Goal: Task Accomplishment & Management: Use online tool/utility

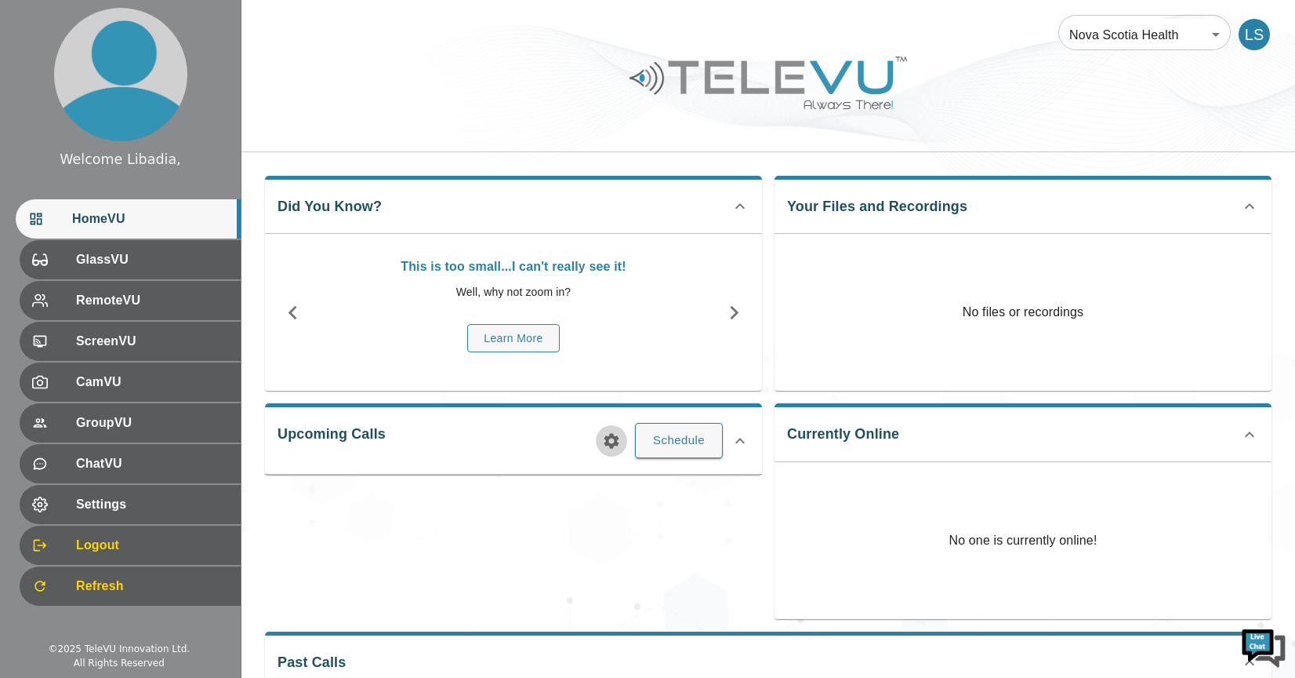
click at [612, 444] on icon "button" at bounding box center [612, 440] width 15 height 15
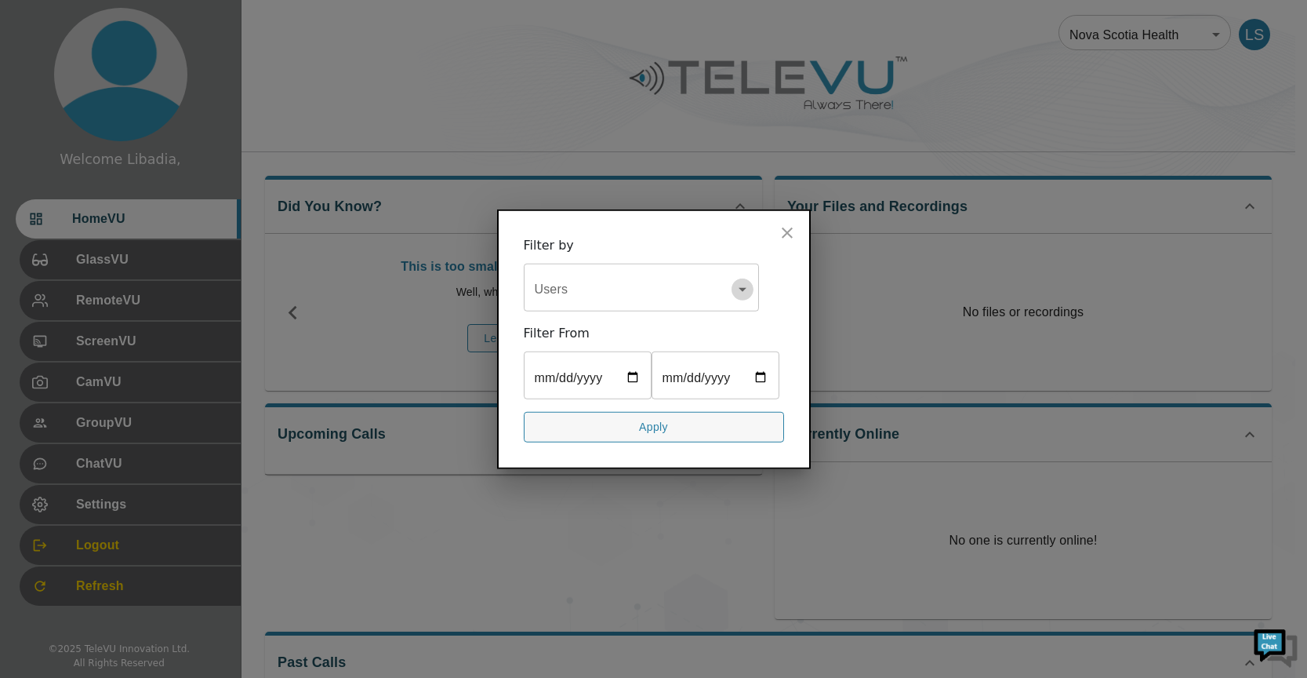
click at [738, 280] on icon "Open" at bounding box center [742, 289] width 19 height 19
click at [732, 278] on button "Open" at bounding box center [743, 289] width 22 height 22
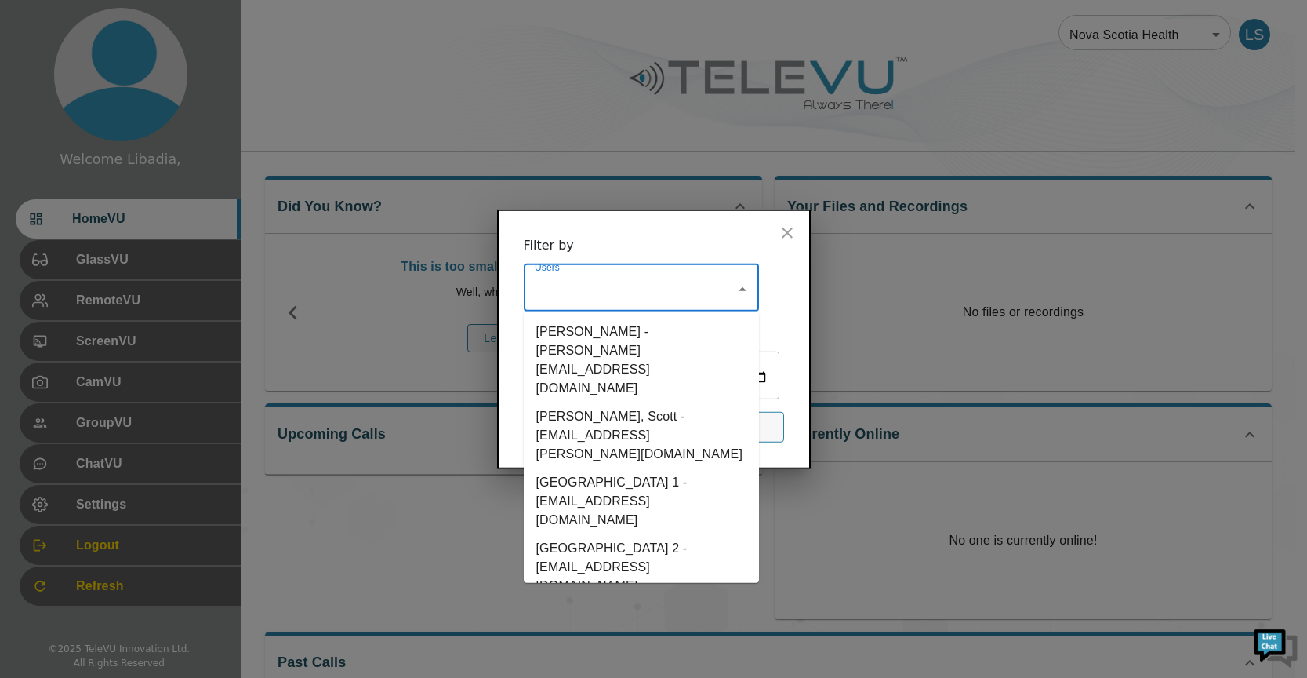
click at [627, 468] on li "[GEOGRAPHIC_DATA] 1 - [EMAIL_ADDRESS][DOMAIN_NAME]" at bounding box center [641, 501] width 235 height 66
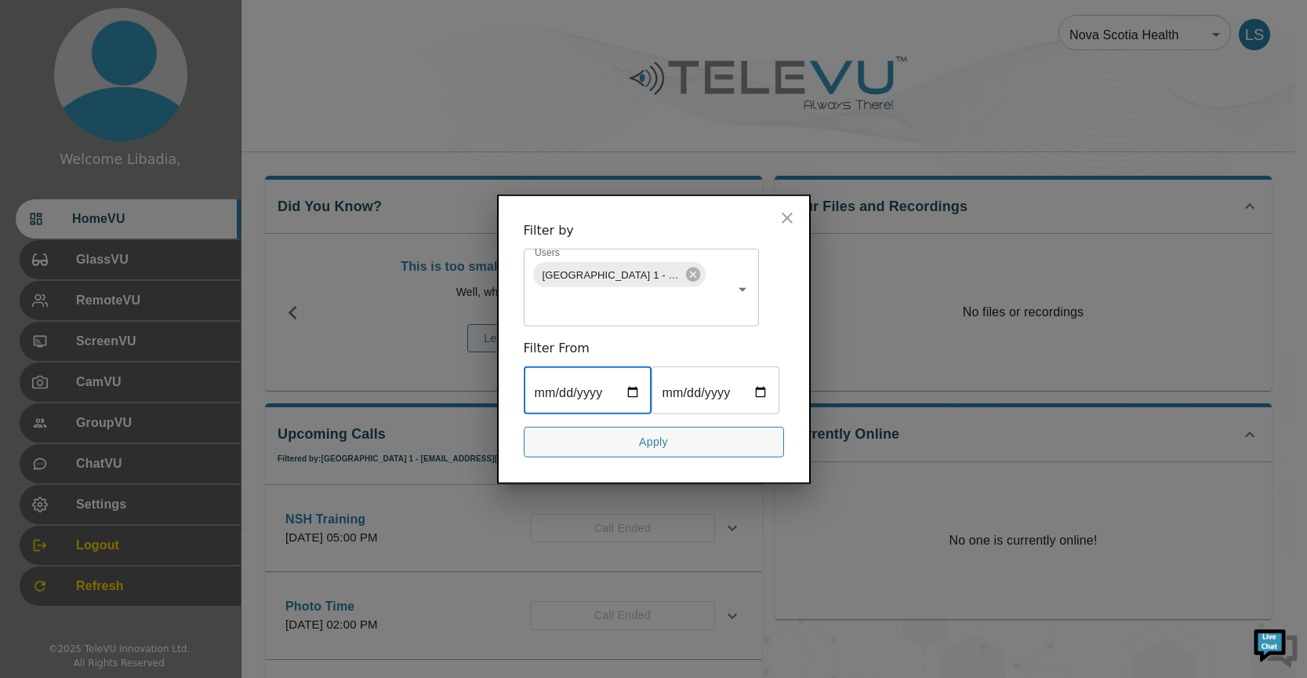
click at [635, 371] on input "date" at bounding box center [588, 392] width 128 height 44
type input "[DATE]"
click at [652, 414] on input "date" at bounding box center [716, 392] width 128 height 44
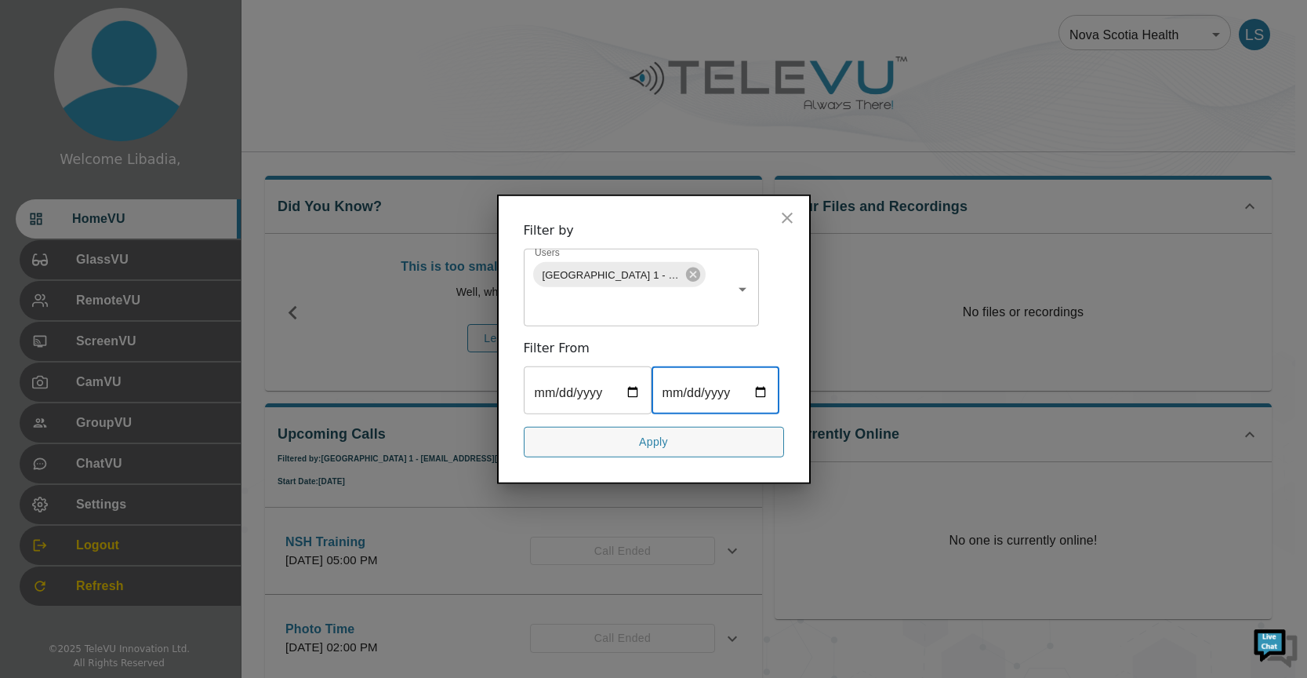
type input "[DATE]"
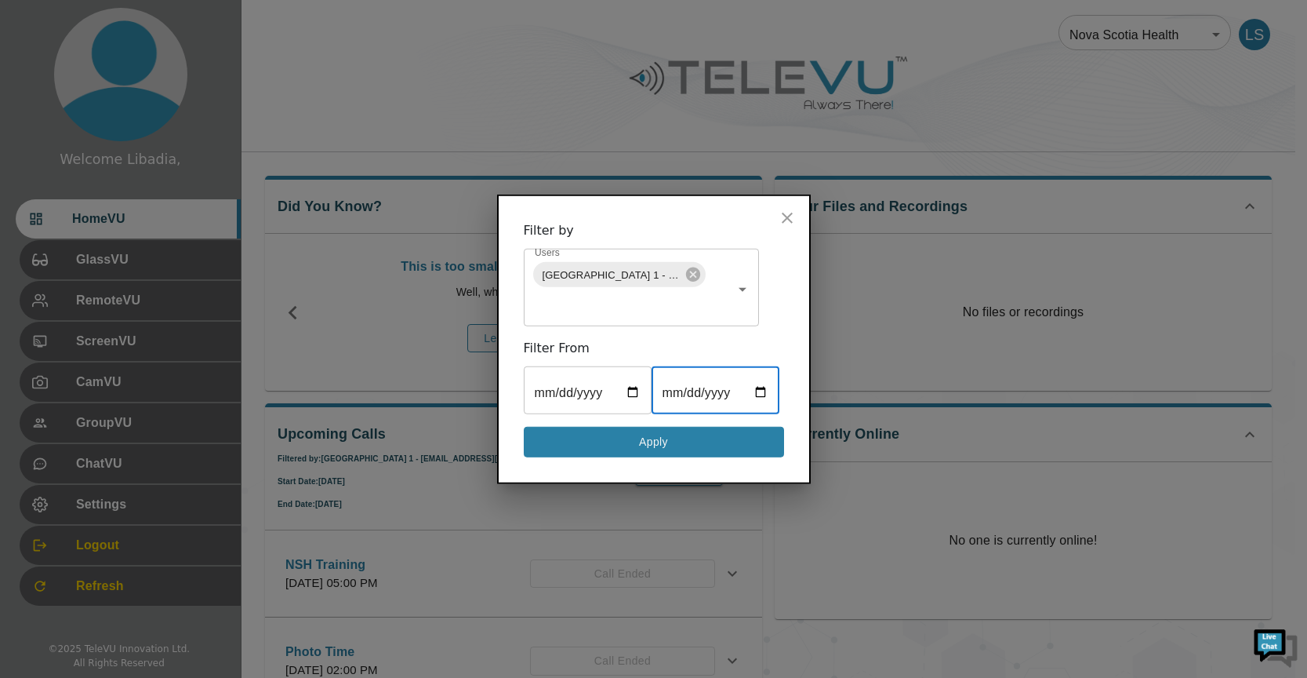
click at [653, 457] on button "Apply" at bounding box center [654, 442] width 260 height 31
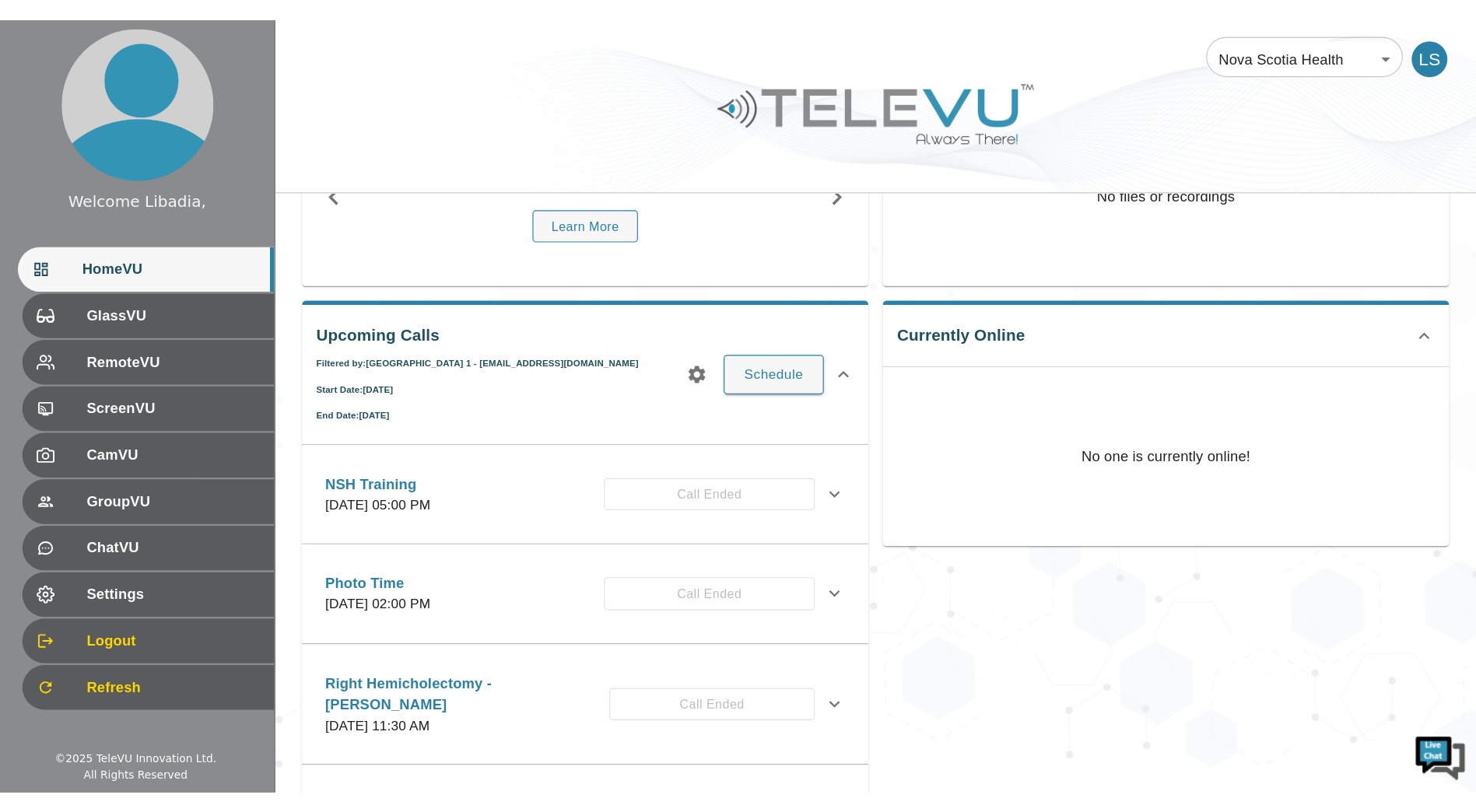
scroll to position [24, 0]
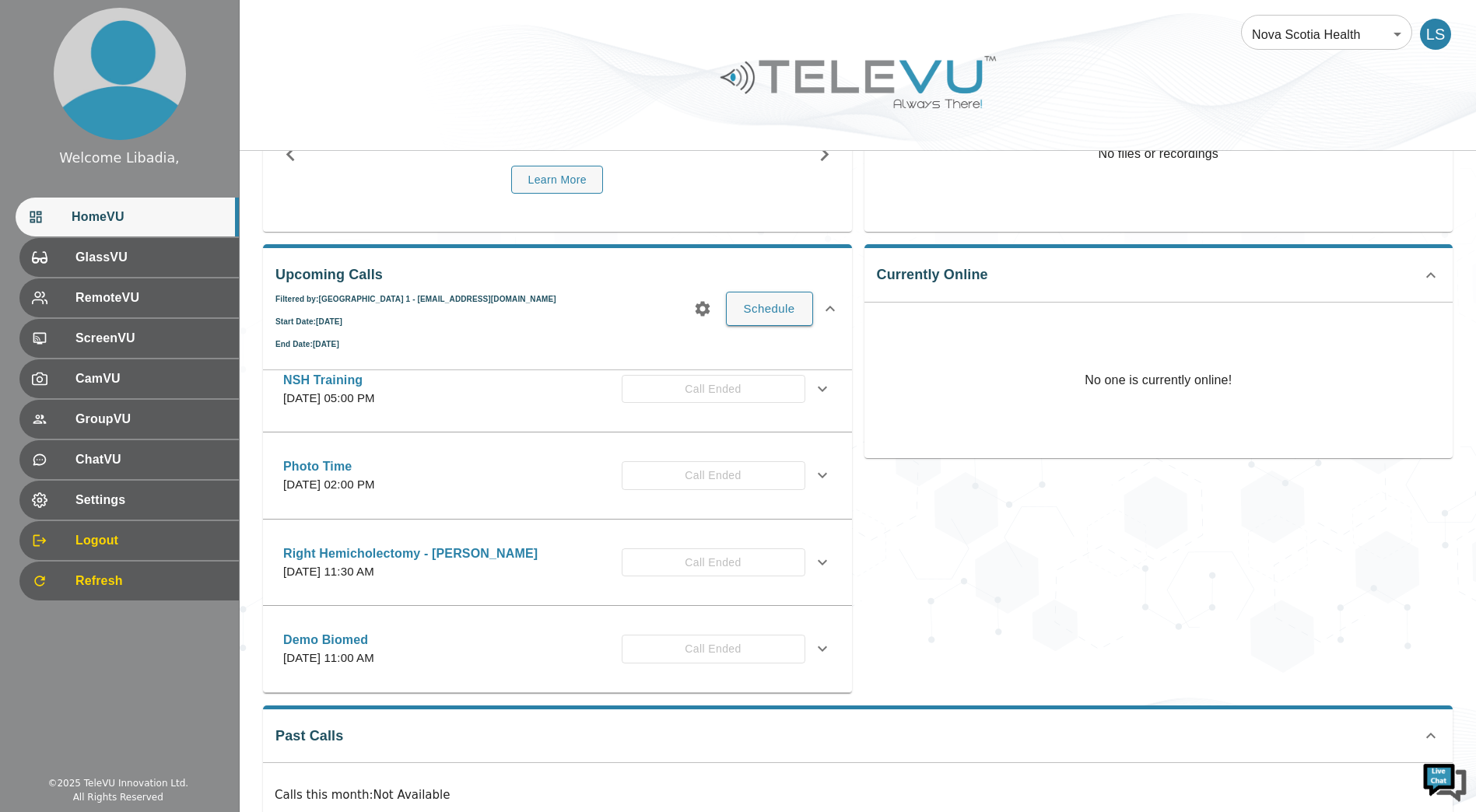
click at [485, 296] on div "Upcoming Calls Filtered by: [GEOGRAPHIC_DATA] 1 - [EMAIL_ADDRESS][DOMAIN_NAME] …" at bounding box center [557, 468] width 589 height 448
click at [434, 301] on div "Upcoming Calls Filtered by: [GEOGRAPHIC_DATA] 1 - [EMAIL_ADDRESS][DOMAIN_NAME] …" at bounding box center [557, 468] width 589 height 448
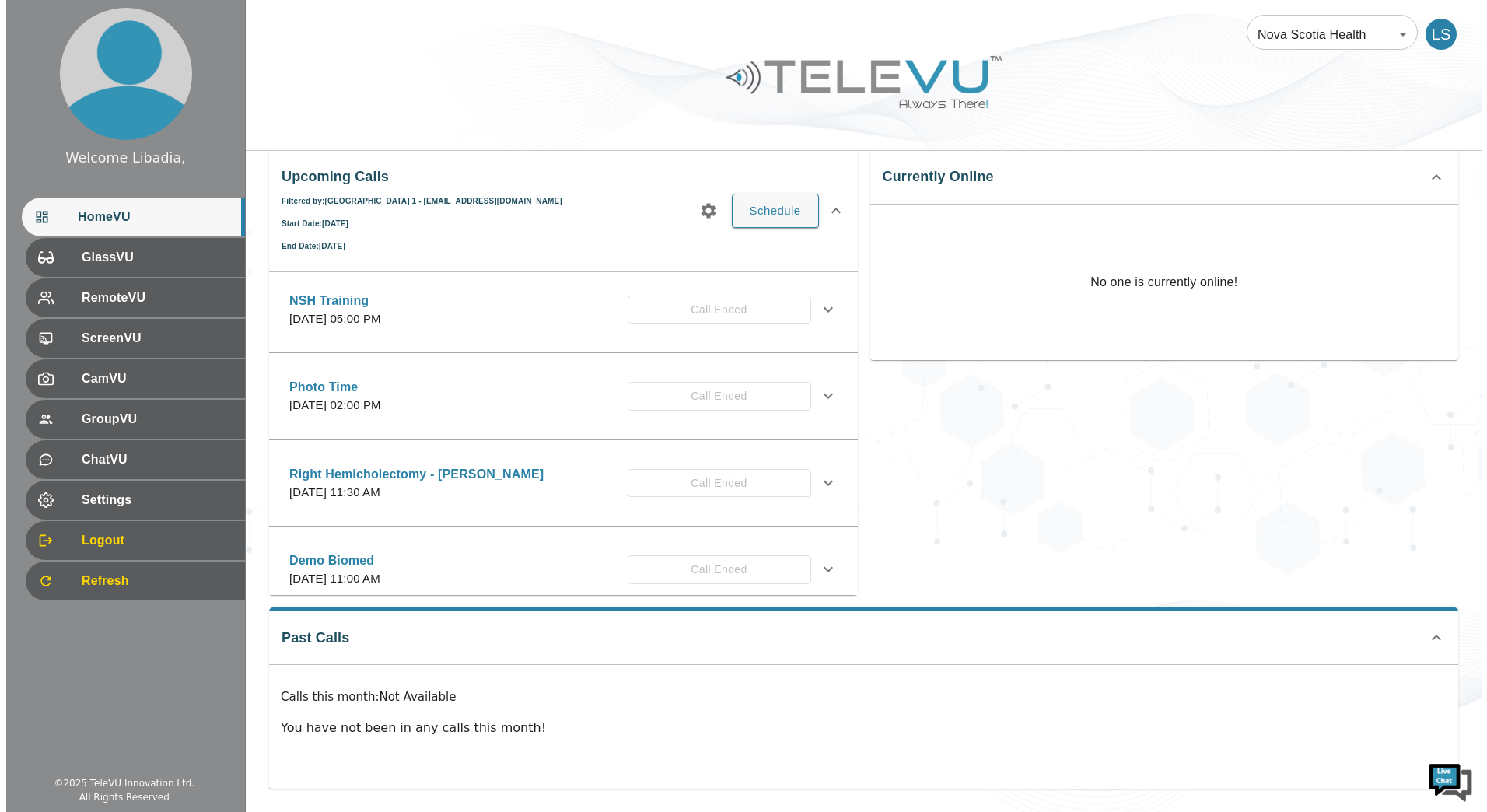
scroll to position [0, 0]
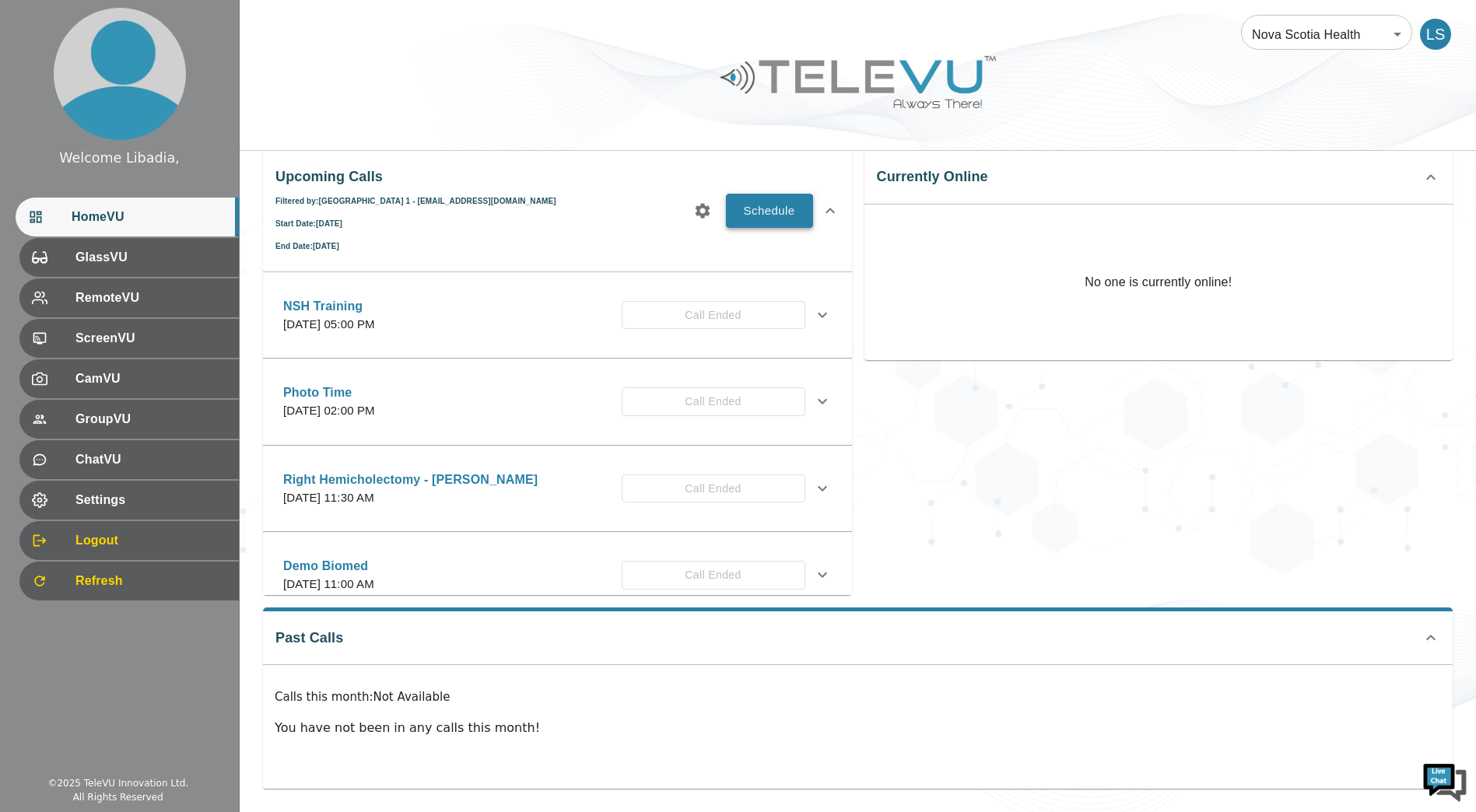
click at [767, 209] on button "Schedule" at bounding box center [770, 210] width 87 height 35
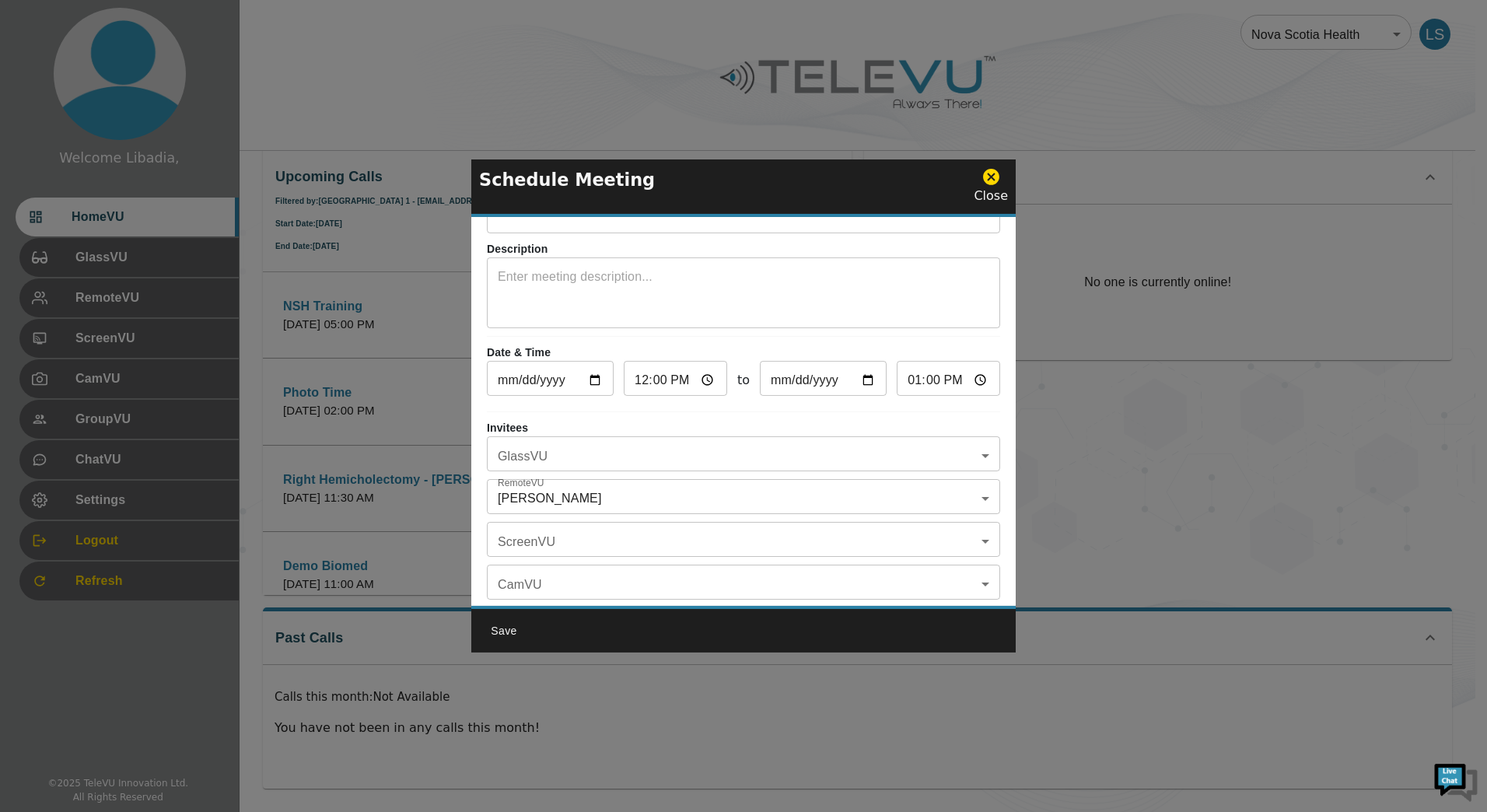
scroll to position [77, 0]
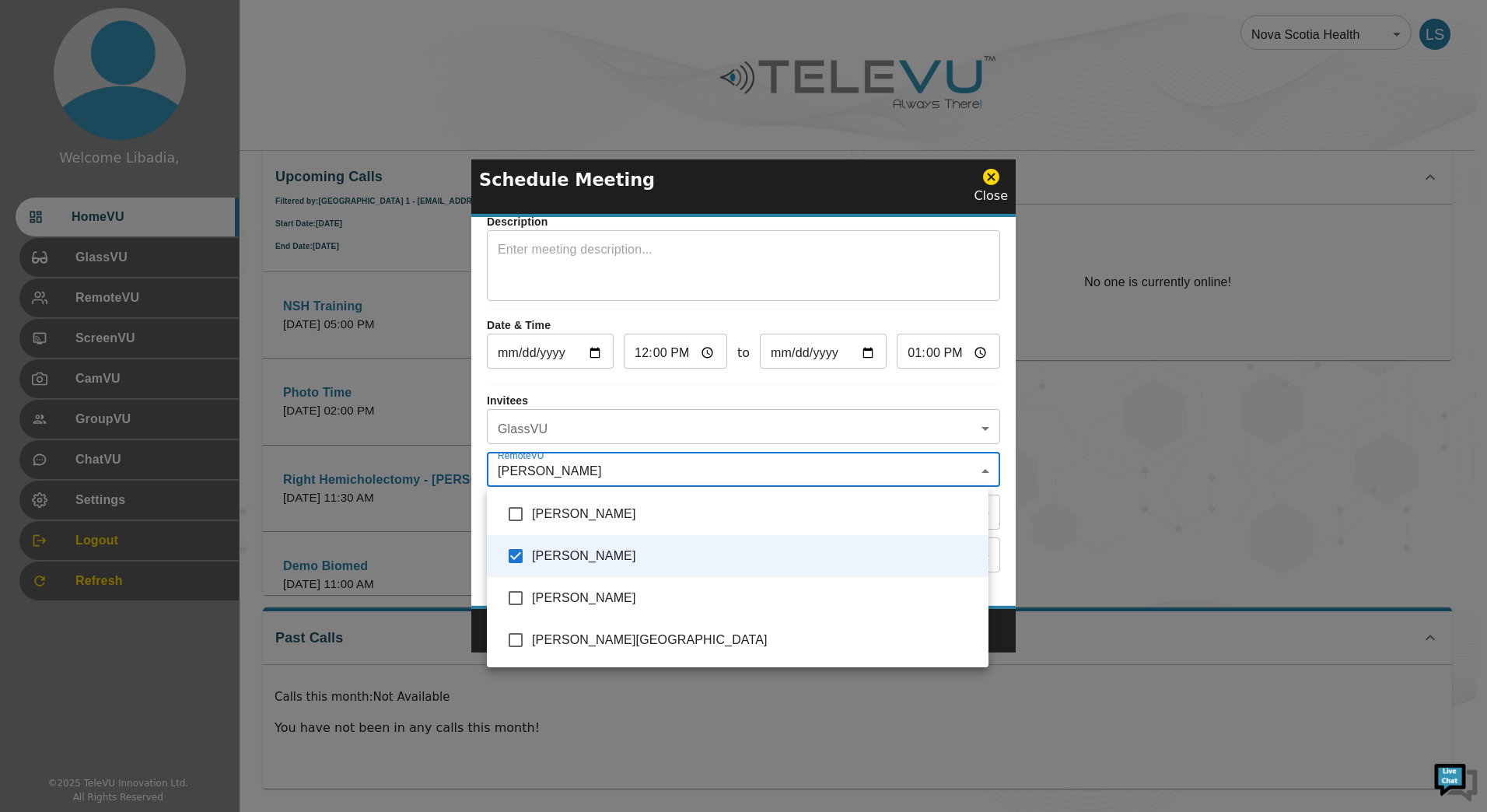
click at [970, 467] on body "Welcome Libadia, HomeVU GlassVU RemoteVU ScreenVU CamVU GroupVU ChatVU Settings…" at bounding box center [743, 279] width 1487 height 1065
click at [970, 468] on div at bounding box center [743, 406] width 1487 height 812
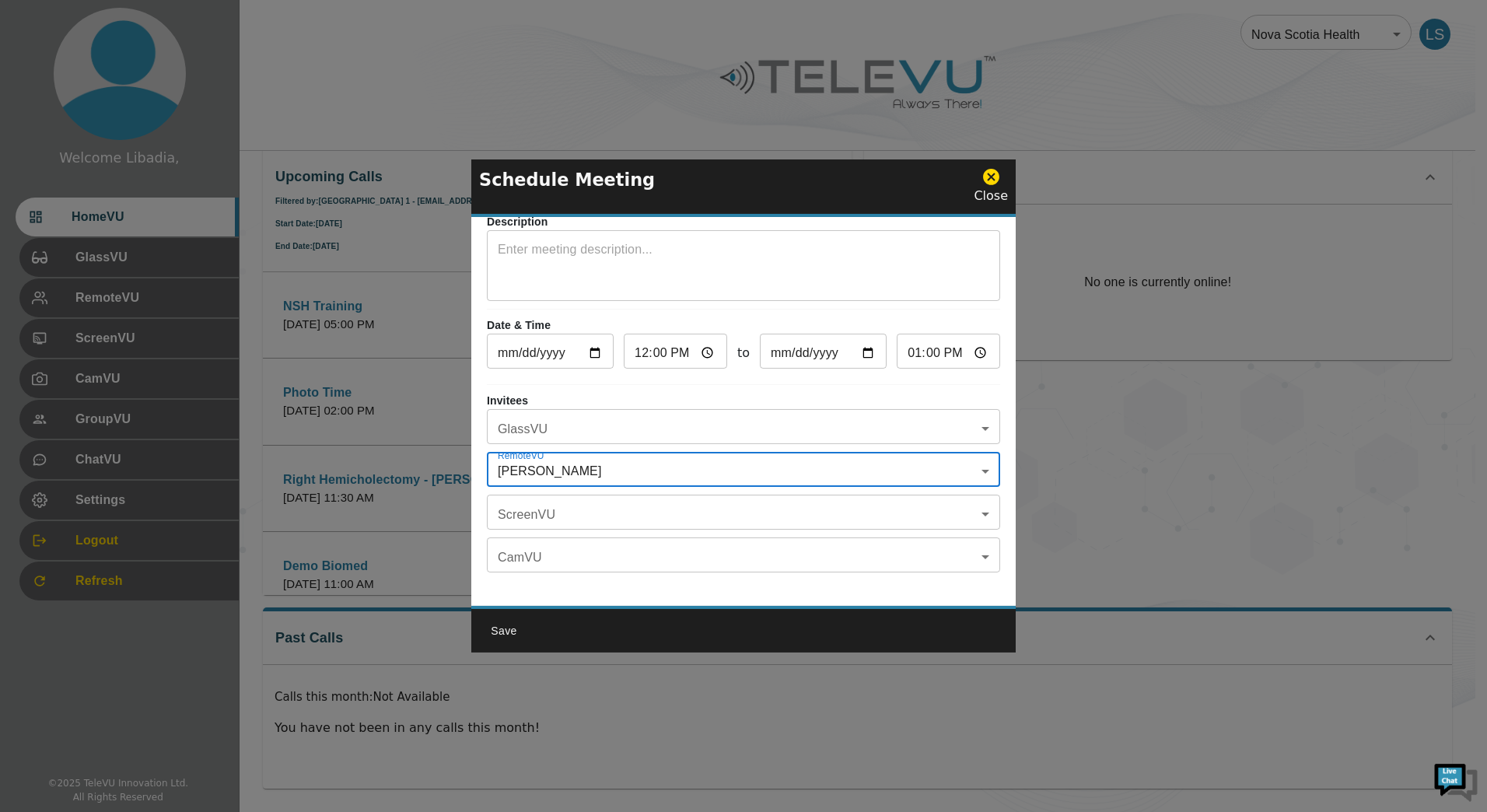
click at [965, 434] on body "Welcome Libadia, HomeVU GlassVU RemoteVU ScreenVU CamVU GroupVU ChatVU Settings…" at bounding box center [743, 279] width 1487 height 1065
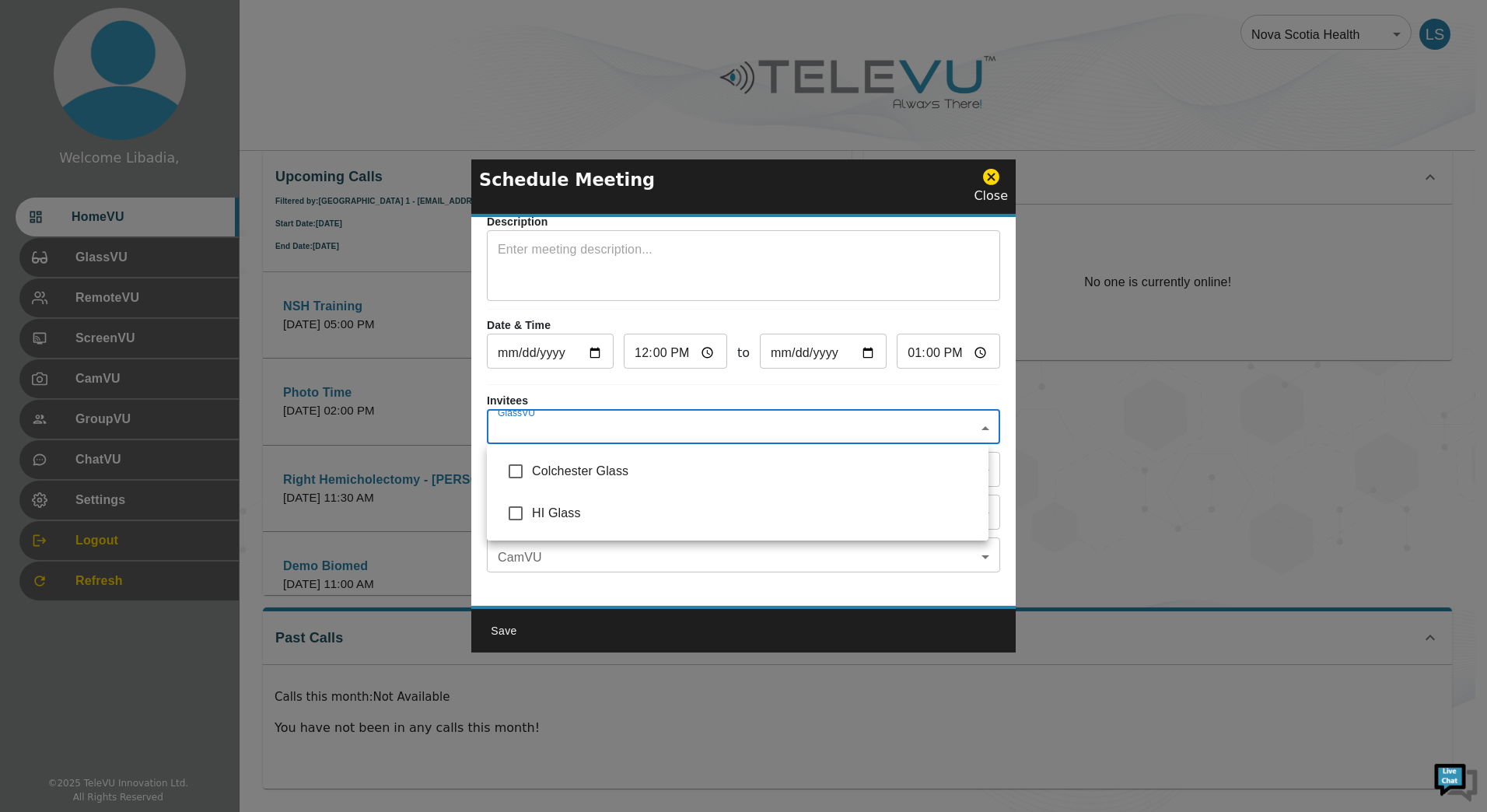
click at [965, 434] on div at bounding box center [743, 406] width 1487 height 812
click at [969, 498] on body "Welcome Libadia, HomeVU GlassVU RemoteVU ScreenVU CamVU GroupVU ChatVU Settings…" at bounding box center [743, 279] width 1487 height 1065
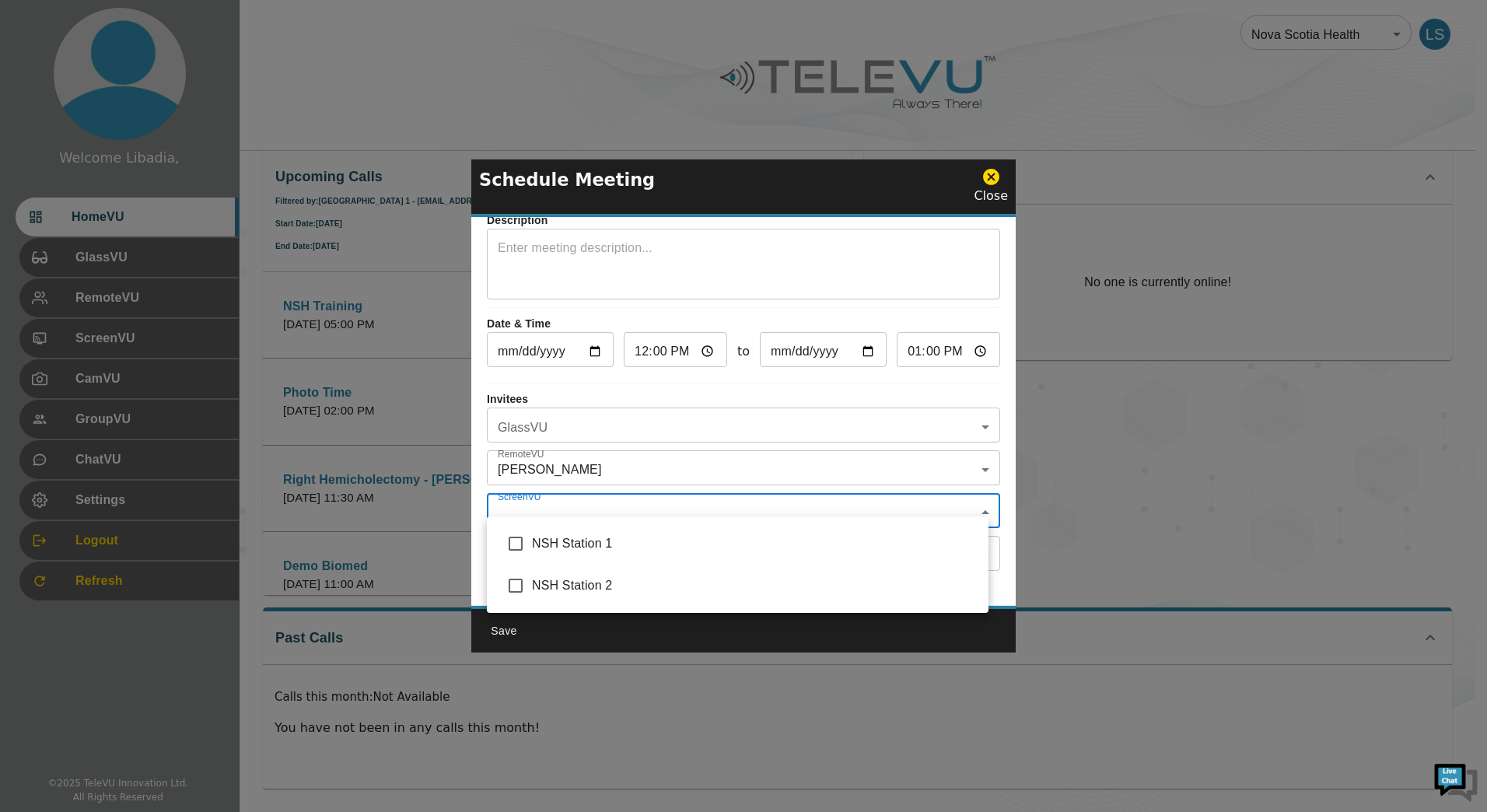
click at [969, 498] on div at bounding box center [743, 406] width 1487 height 812
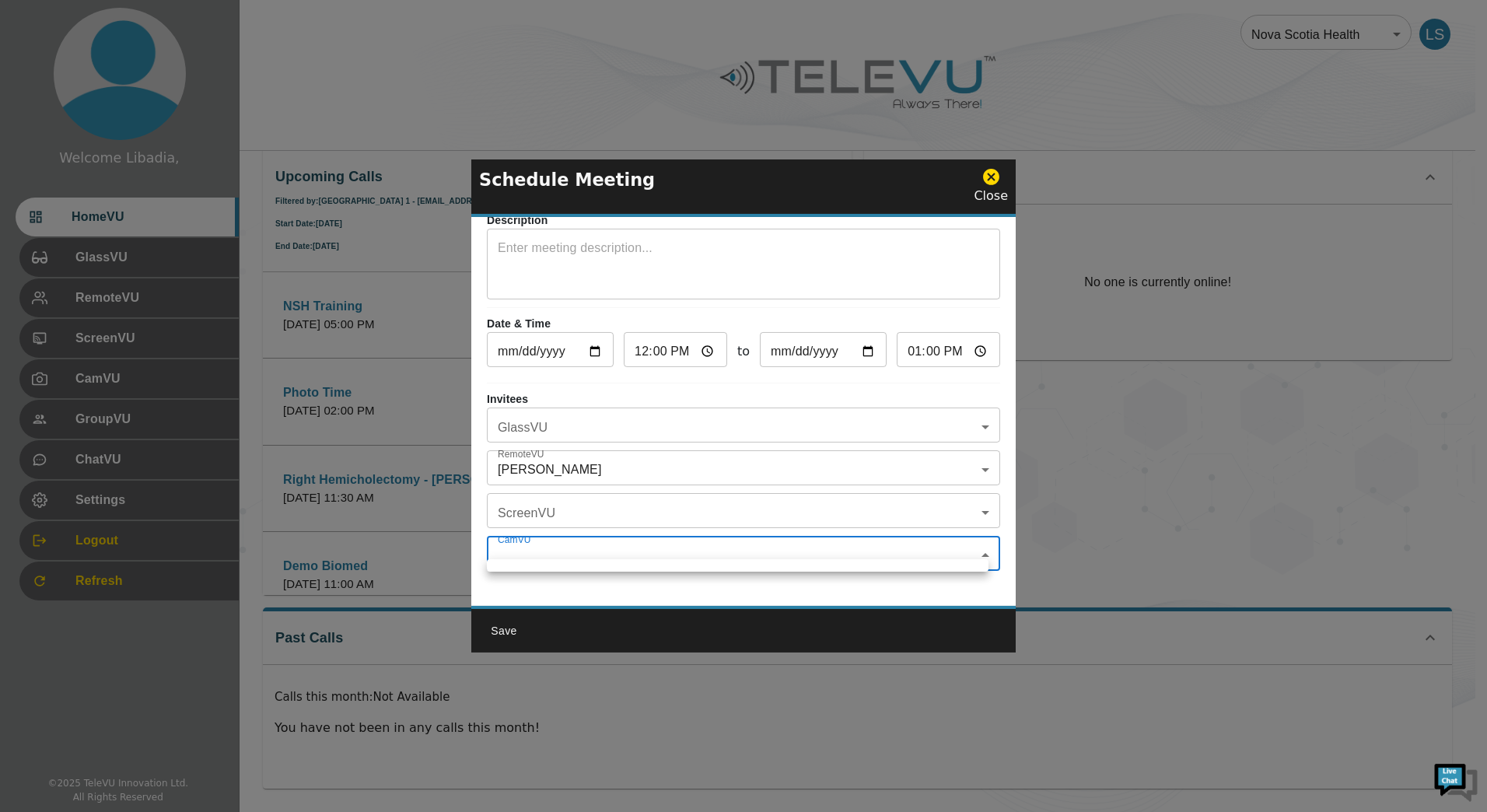
click at [965, 542] on body "Welcome Libadia, HomeVU GlassVU RemoteVU ScreenVU CamVU GroupVU ChatVU Settings…" at bounding box center [743, 279] width 1487 height 1065
click at [970, 495] on div at bounding box center [743, 406] width 1487 height 812
click at [981, 503] on body "Welcome Libadia, HomeVU GlassVU RemoteVU ScreenVU CamVU GroupVU ChatVU Settings…" at bounding box center [743, 279] width 1487 height 1065
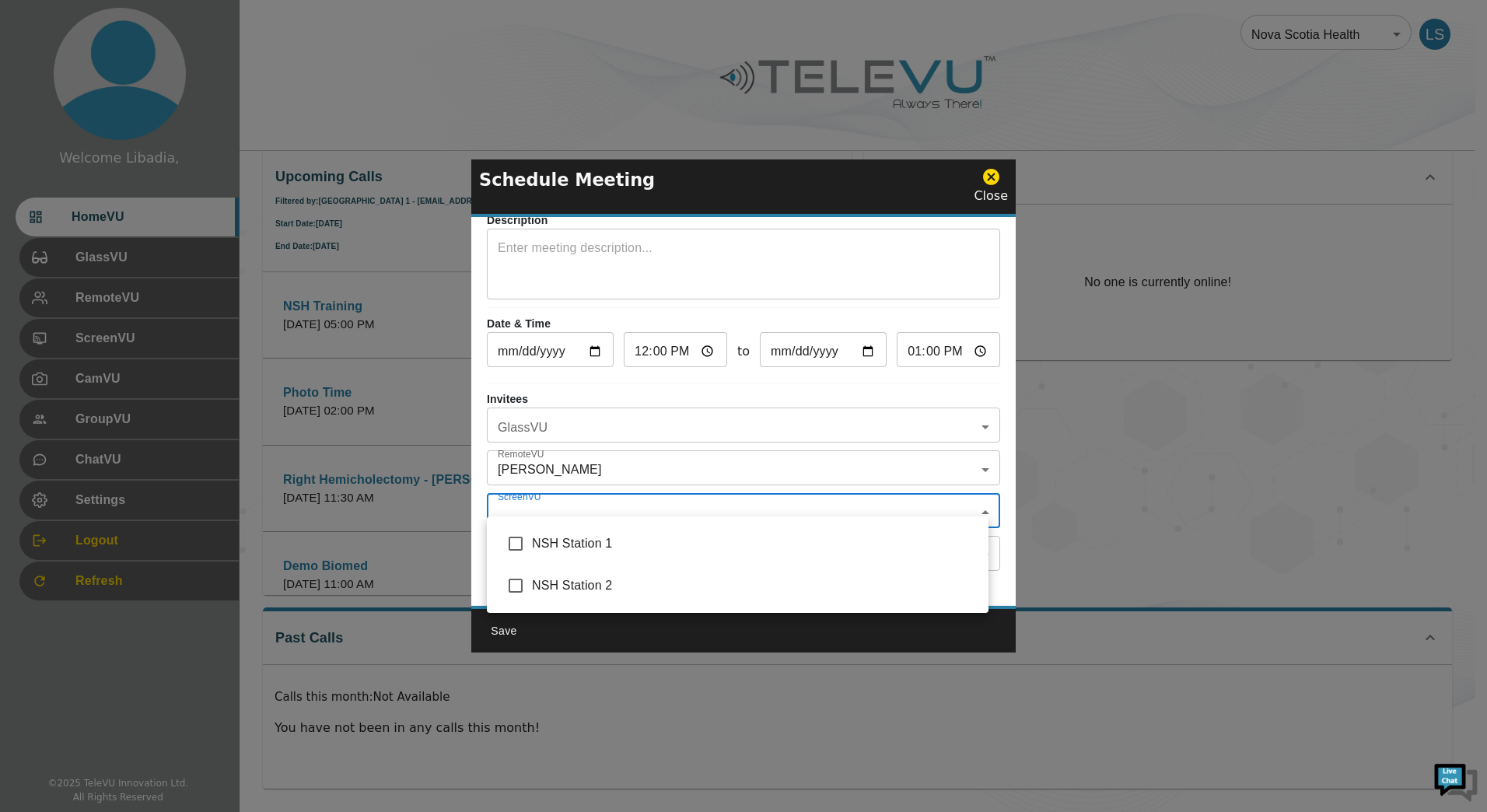
click at [517, 545] on input "checkbox" at bounding box center [515, 543] width 33 height 33
checkbox input "true"
type input "NSH Station 1"
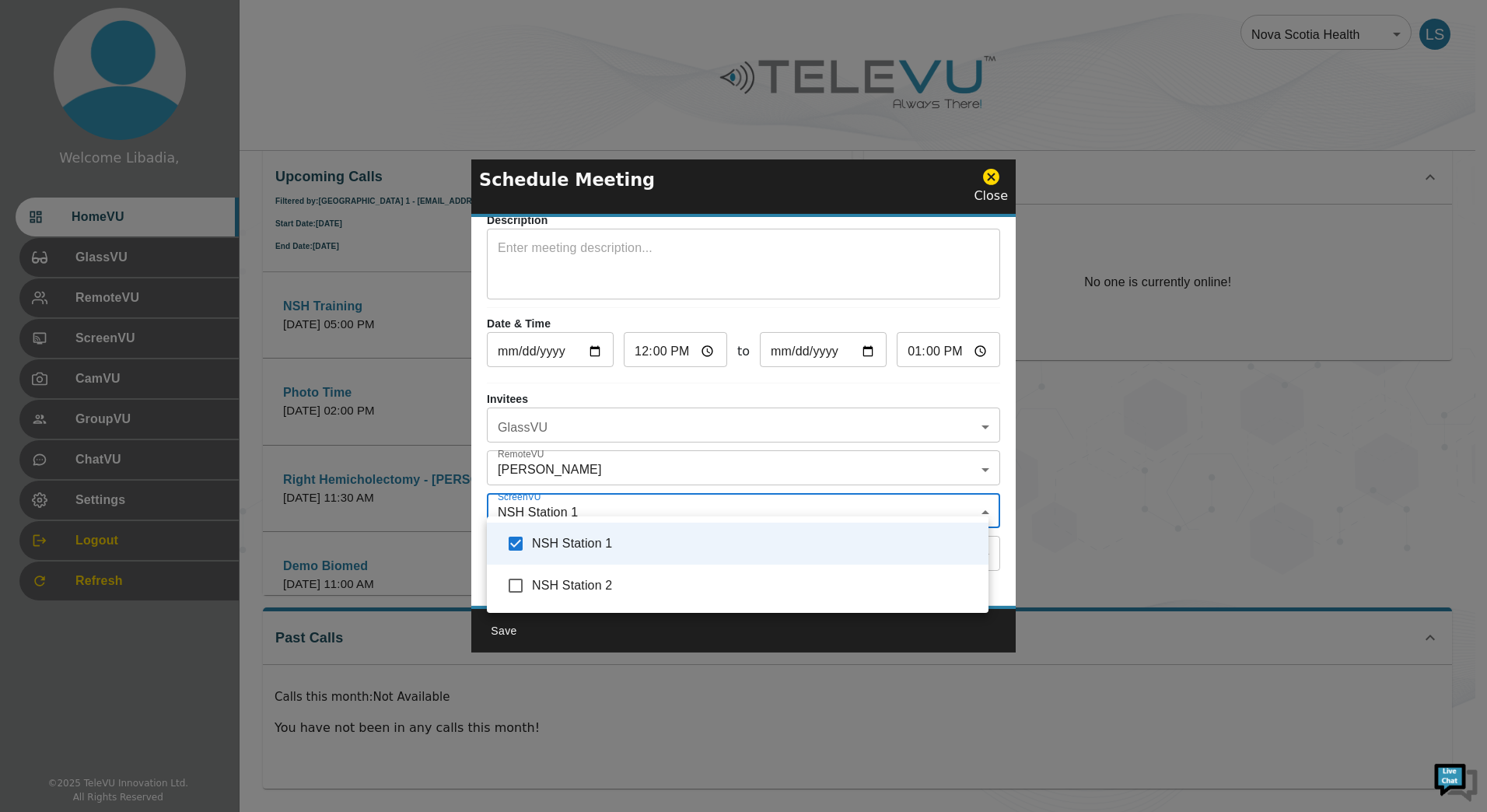
click at [941, 228] on div at bounding box center [743, 406] width 1487 height 812
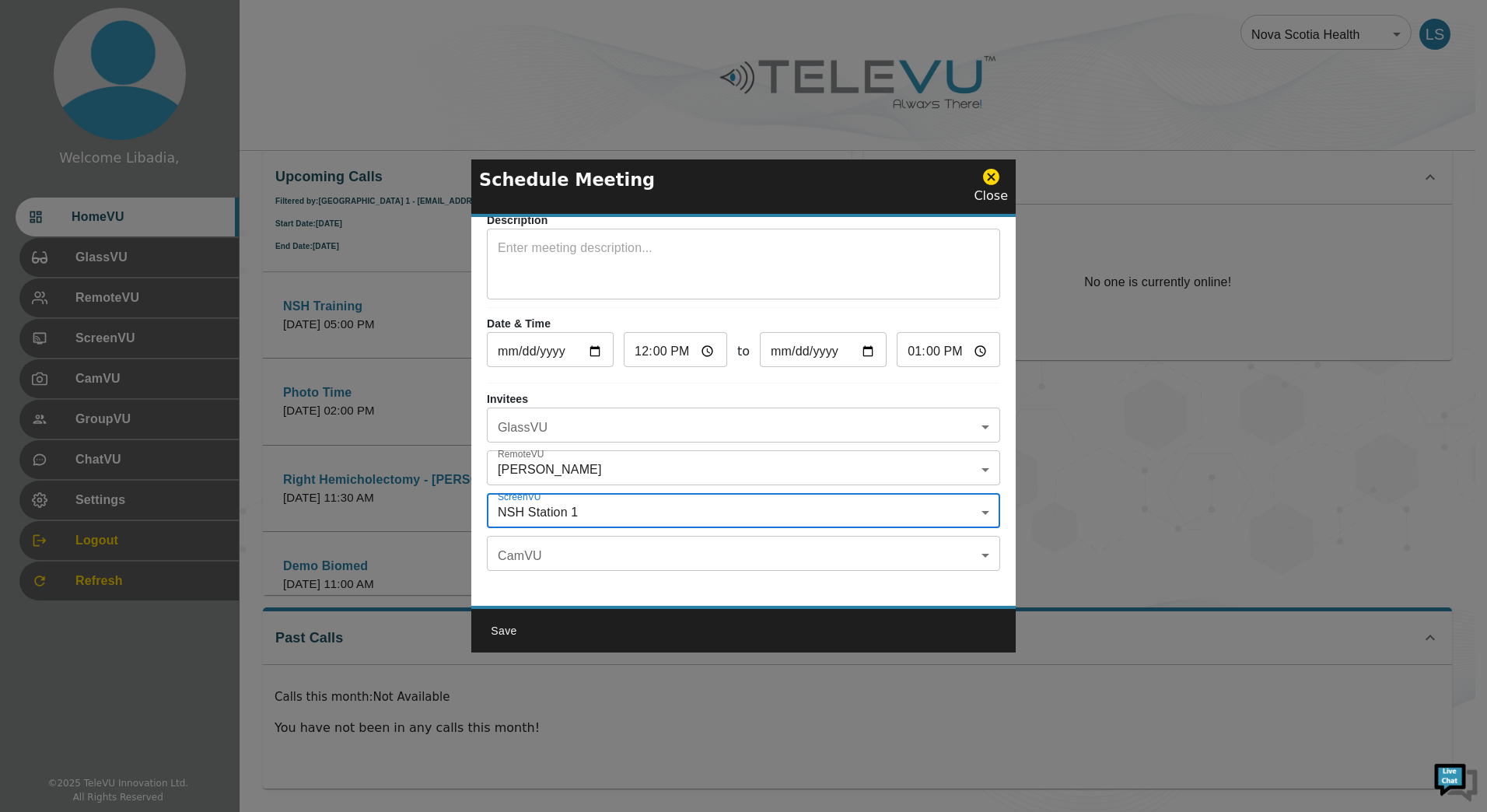
click at [998, 275] on div "Topic ​ Description x ​ Date & Time [DATE] ​ 12:00 ​ to [DATE] ​ 13:00 ​ Invite…" at bounding box center [743, 411] width 545 height 389
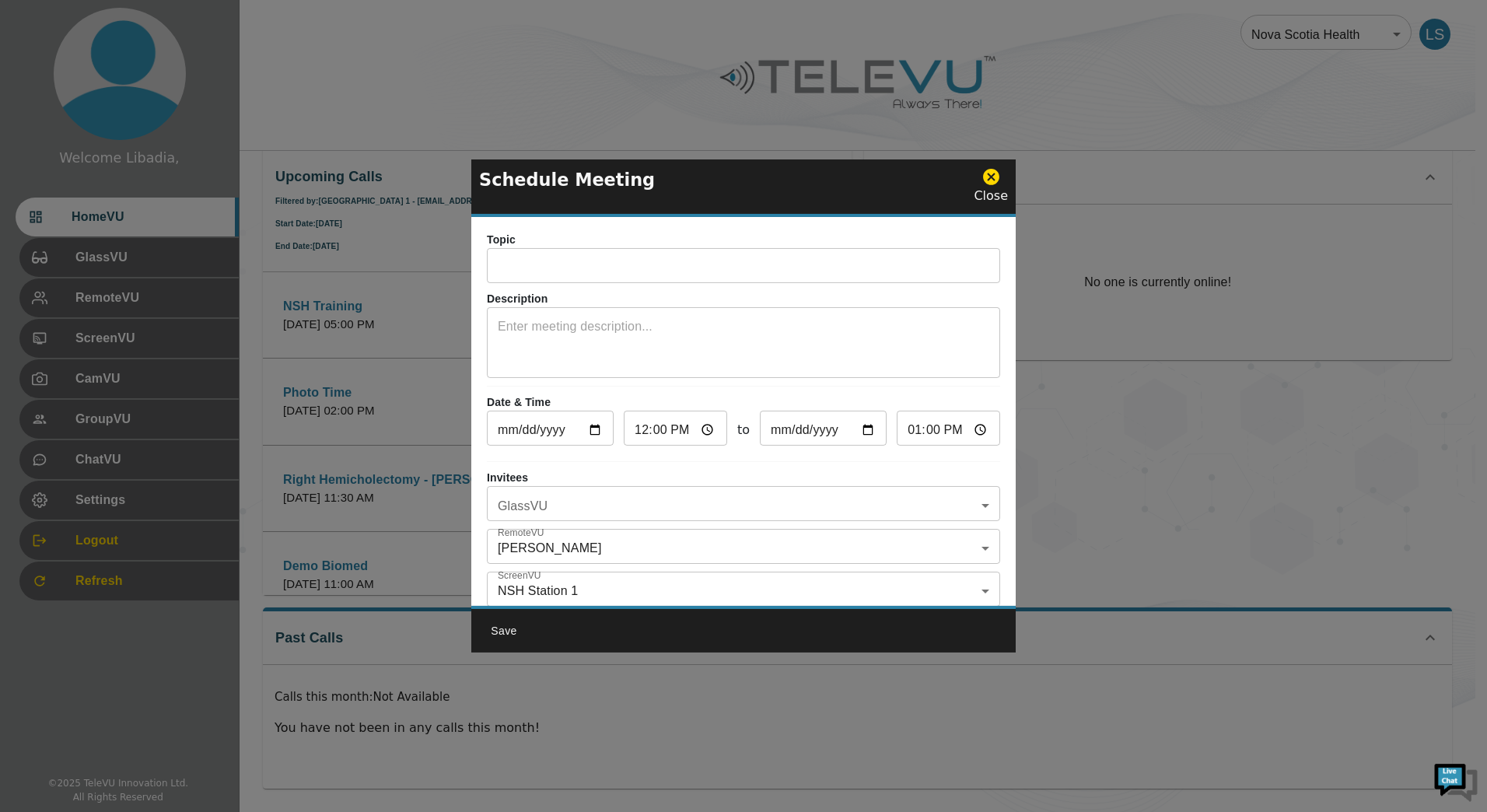
scroll to position [0, 0]
click at [994, 192] on div "Close" at bounding box center [991, 186] width 35 height 38
click at [994, 177] on icon at bounding box center [992, 177] width 20 height 20
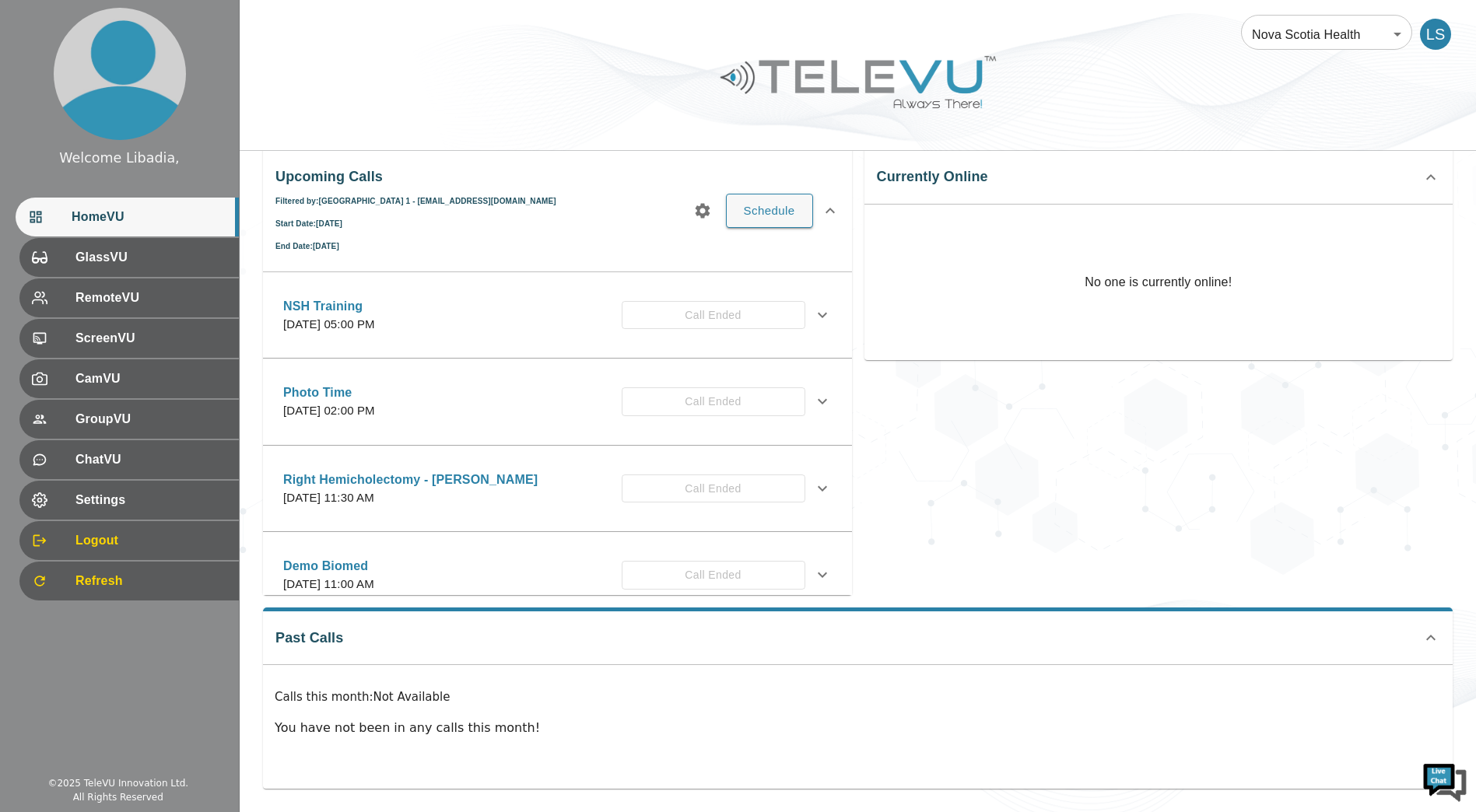
click at [700, 211] on icon "button" at bounding box center [701, 210] width 15 height 15
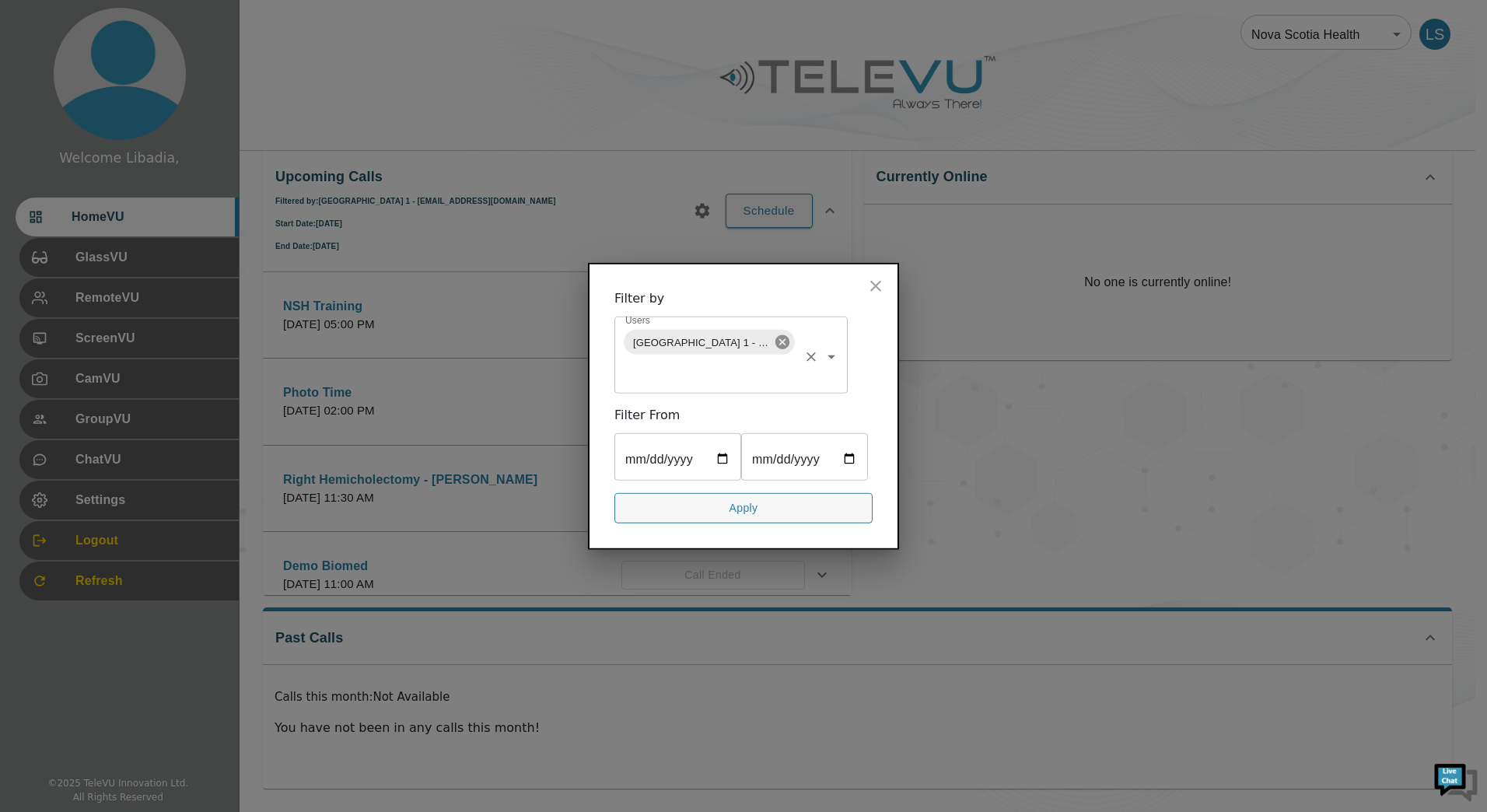
click at [784, 333] on icon at bounding box center [782, 341] width 17 height 17
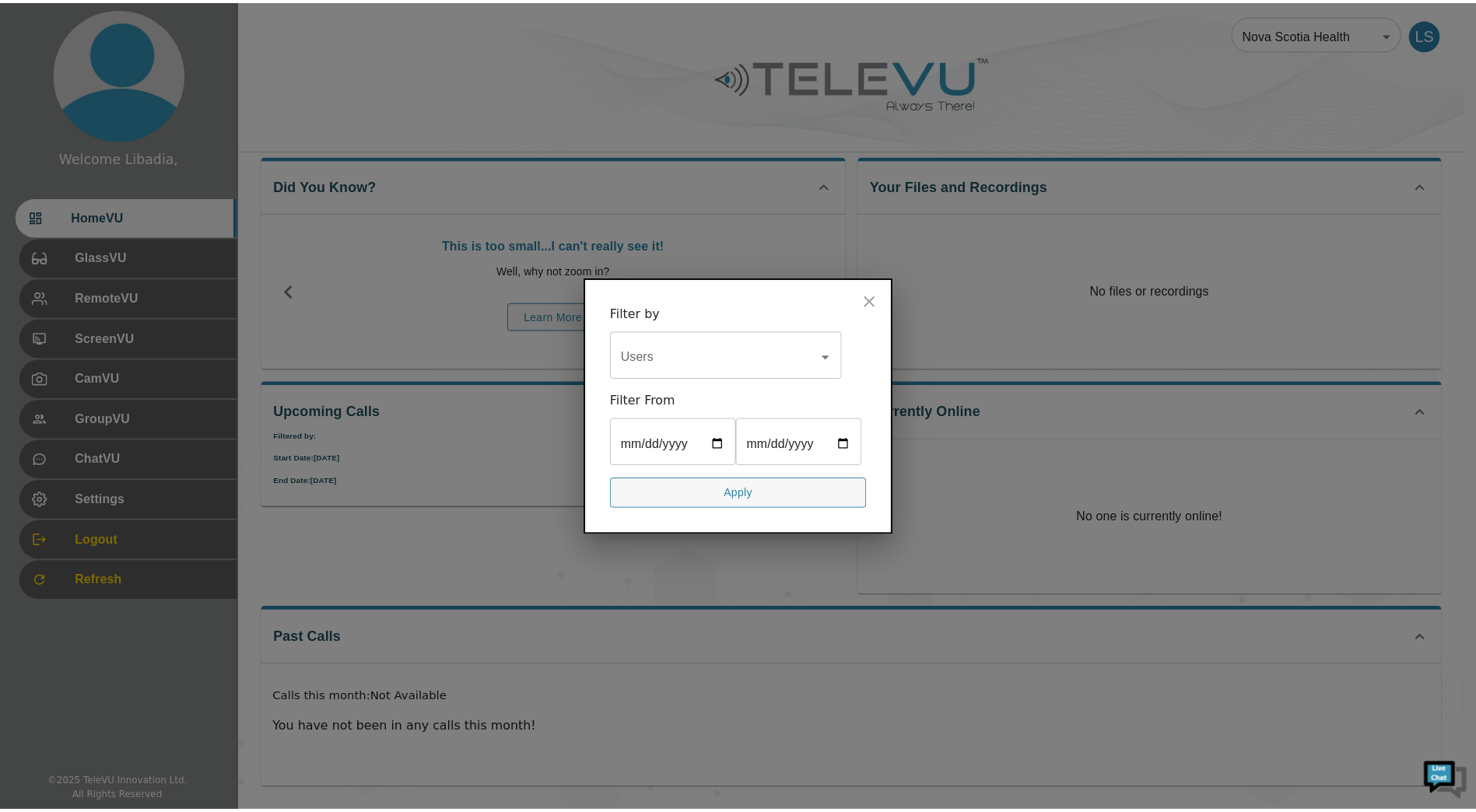
scroll to position [19, 0]
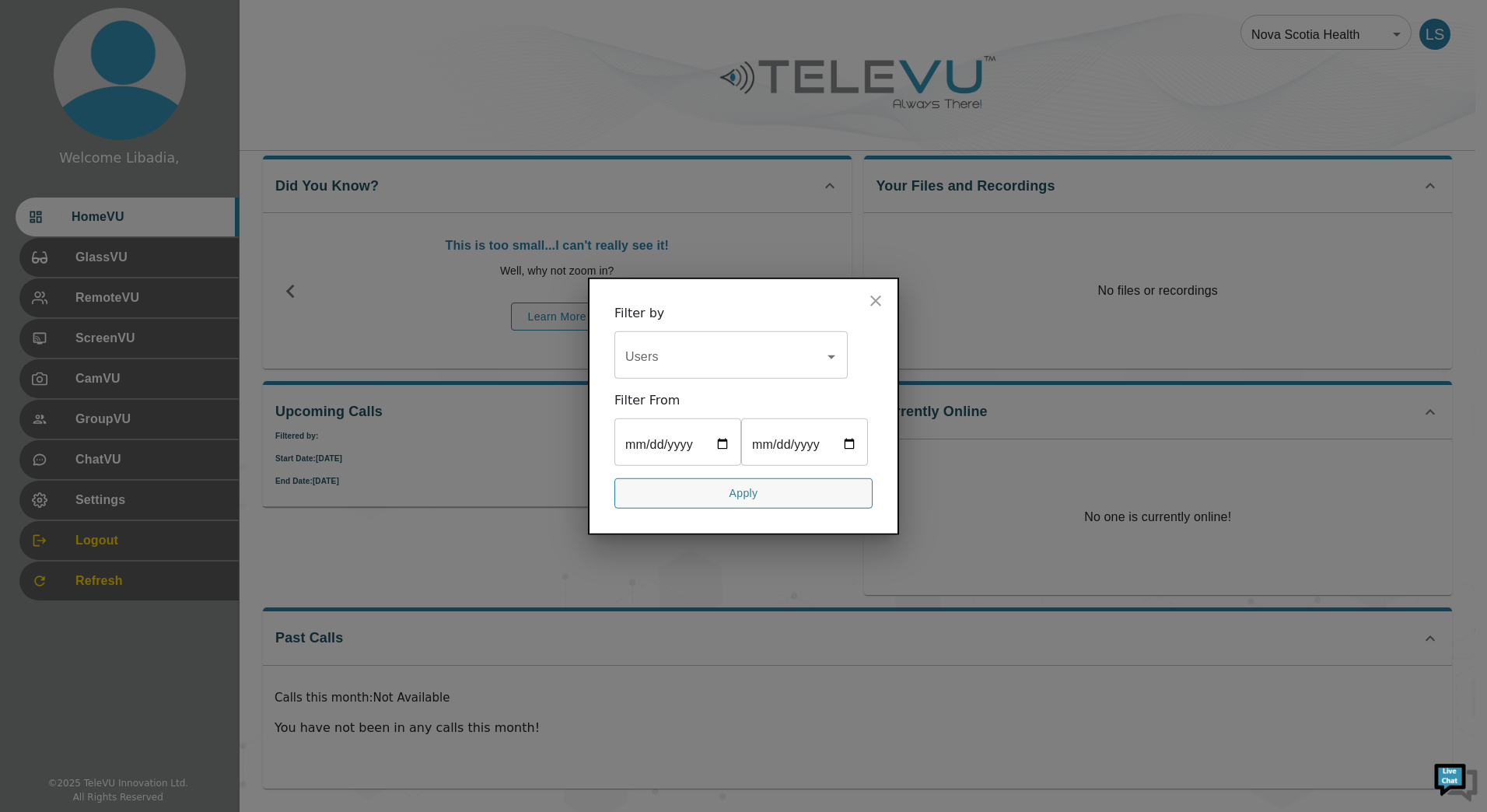
click at [834, 355] on icon "Open" at bounding box center [831, 357] width 8 height 4
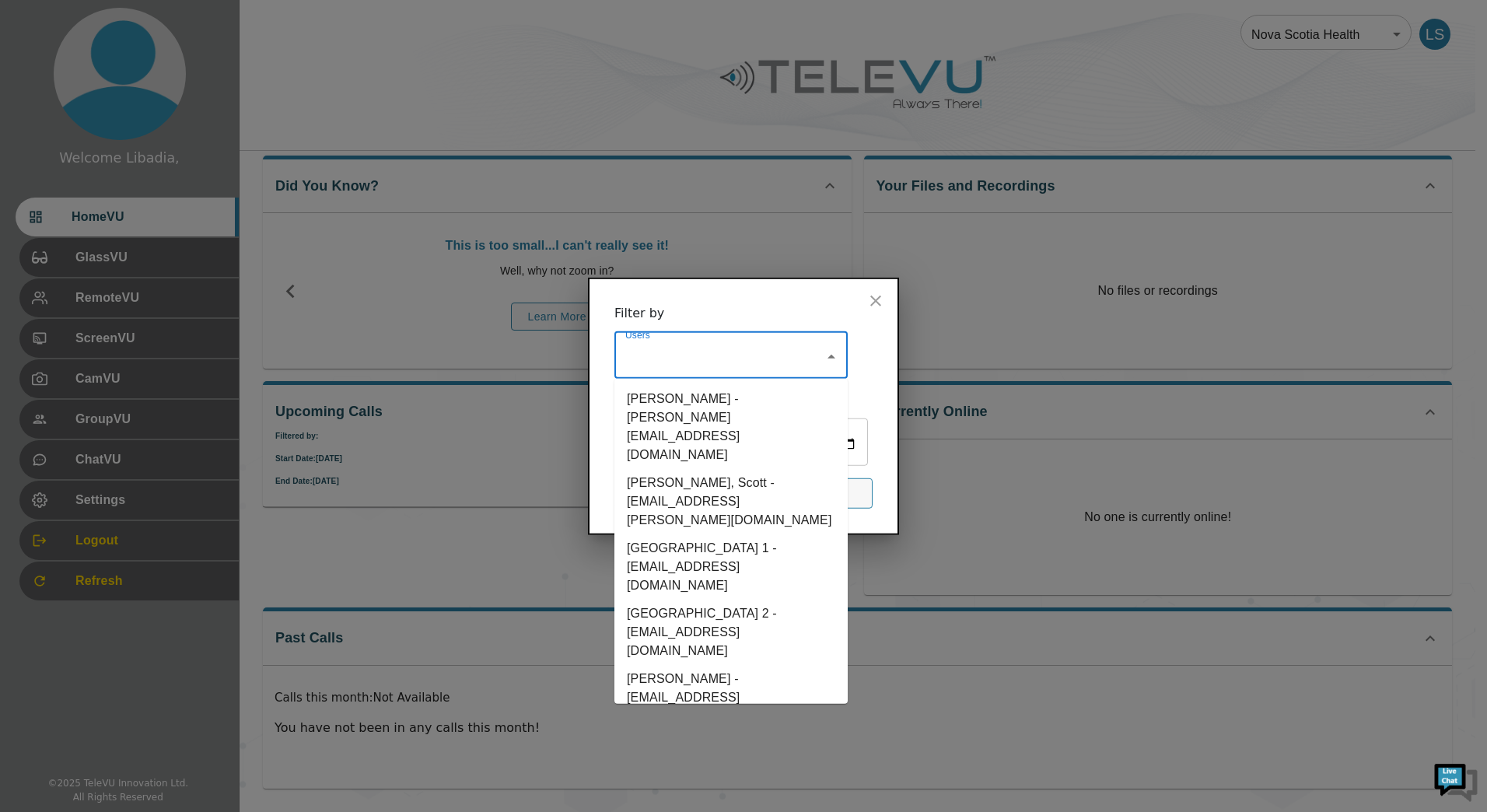
click at [704, 600] on li "[GEOGRAPHIC_DATA] 2 - [EMAIL_ADDRESS][DOMAIN_NAME]" at bounding box center [730, 633] width 233 height 65
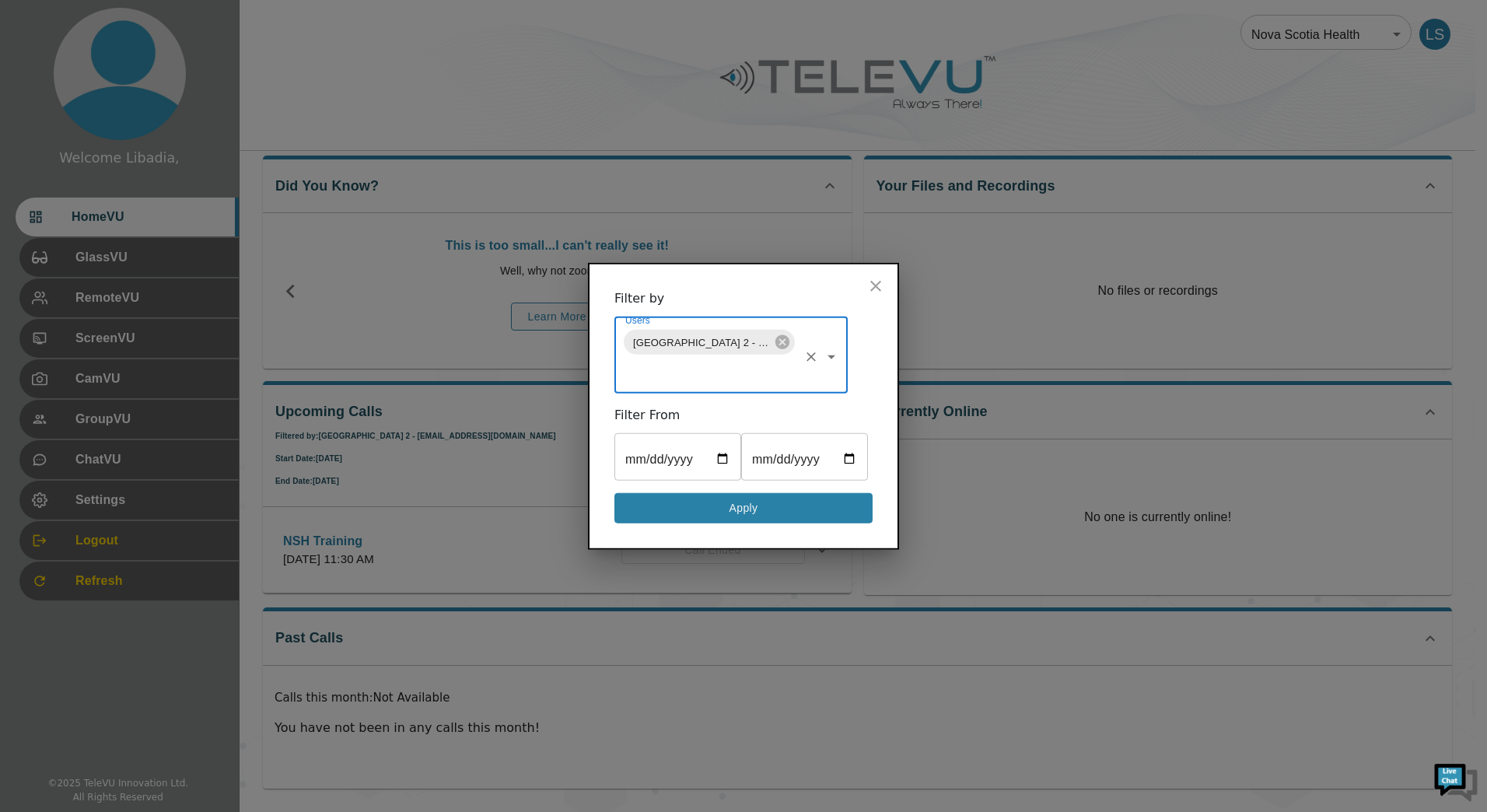
click at [756, 523] on button "Apply" at bounding box center [743, 508] width 258 height 31
